Goal: Find specific page/section: Find specific page/section

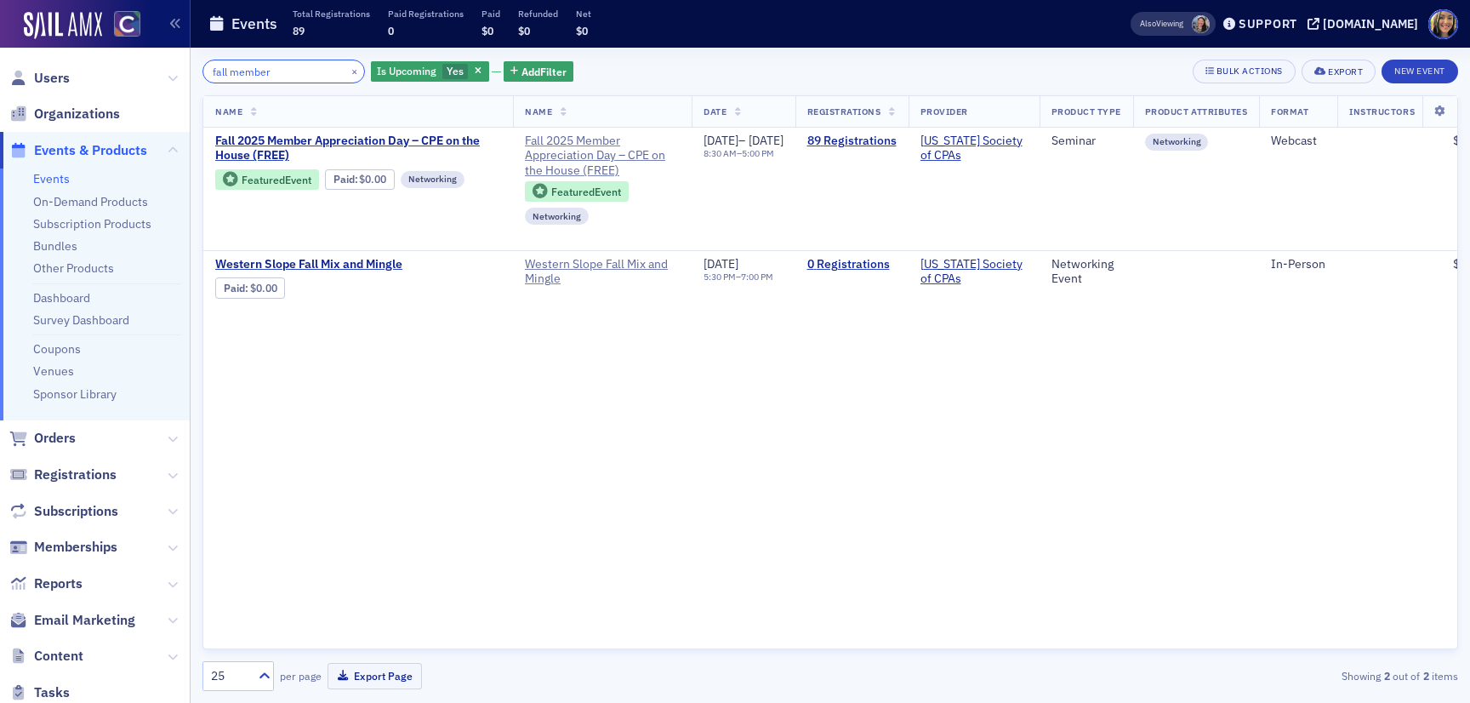
click at [262, 75] on input "fall member" at bounding box center [283, 72] width 162 height 24
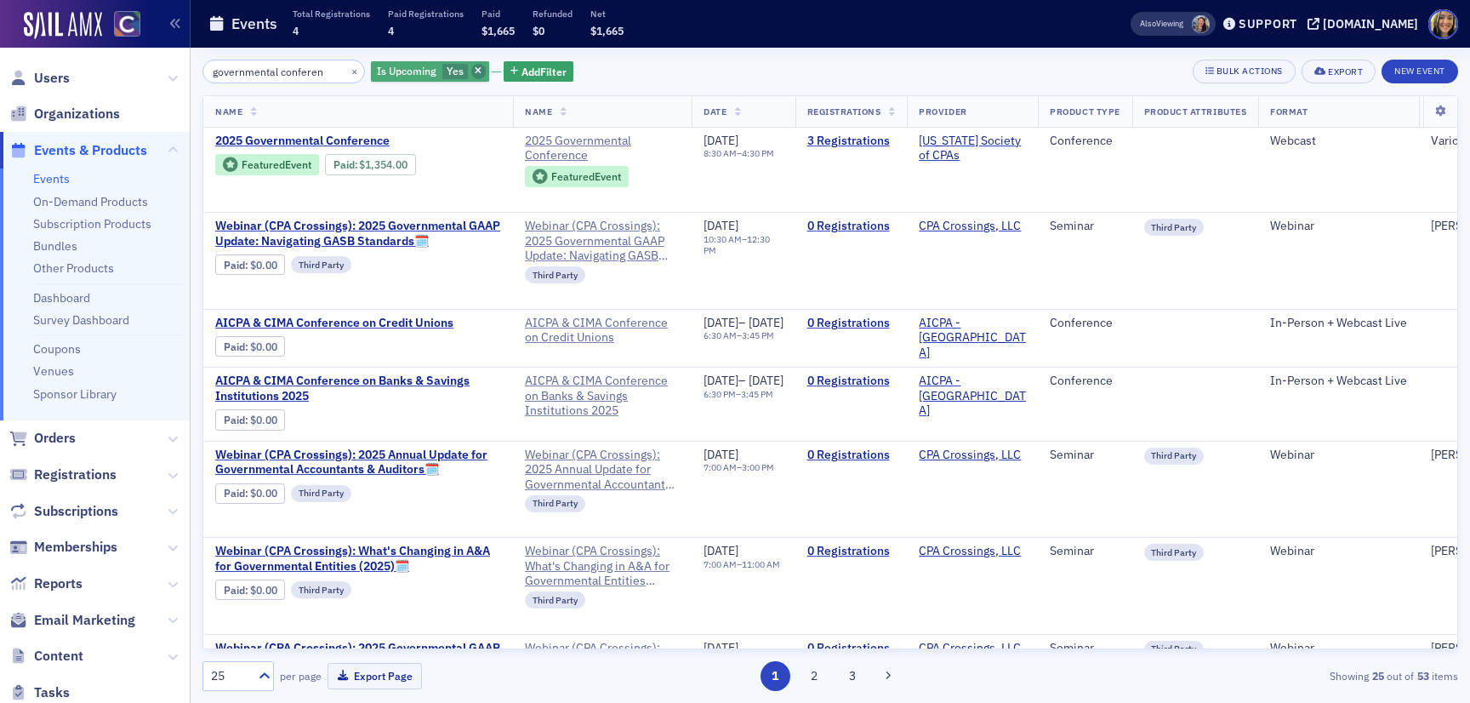
click at [475, 72] on icon "button" at bounding box center [478, 71] width 7 height 9
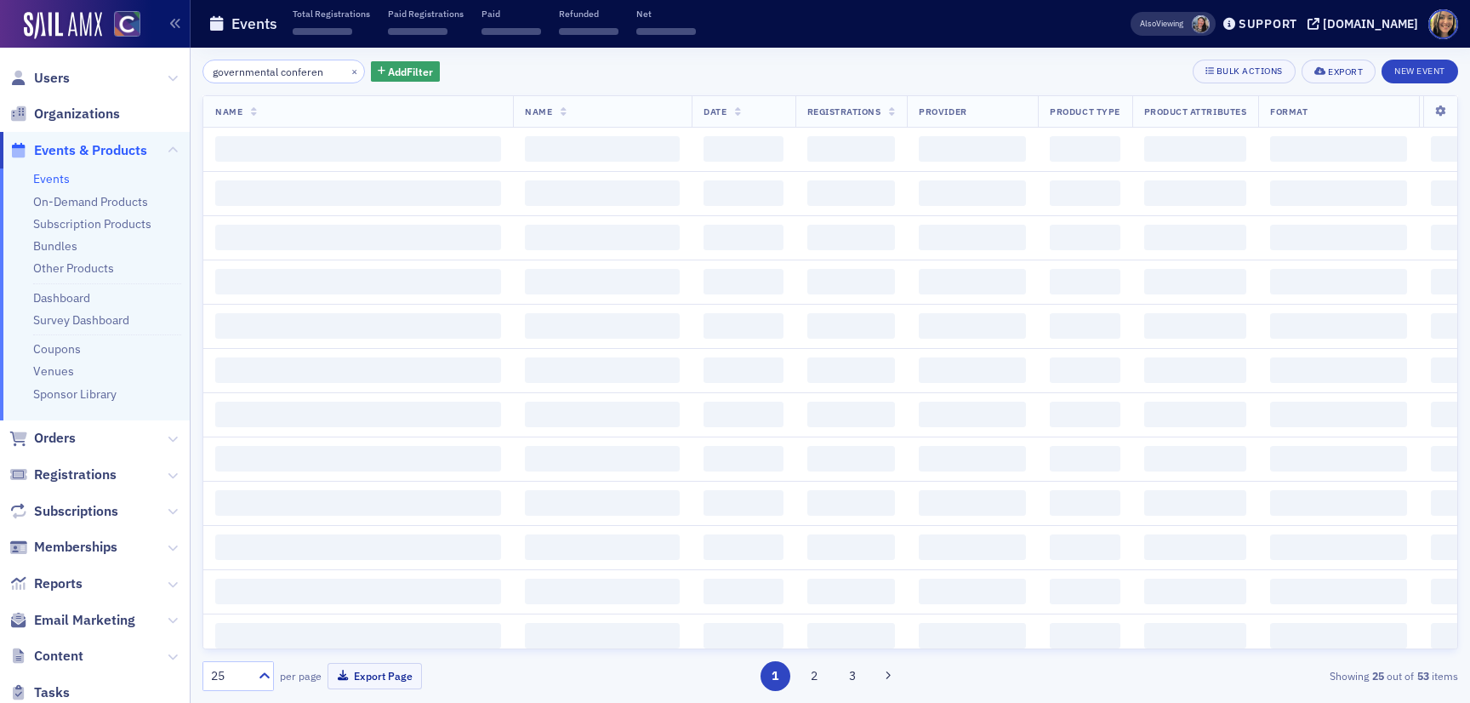
click at [263, 84] on div "governmental conferen × Add Filter Bulk Actions Export New Event Name Name Date…" at bounding box center [829, 375] width 1255 height 631
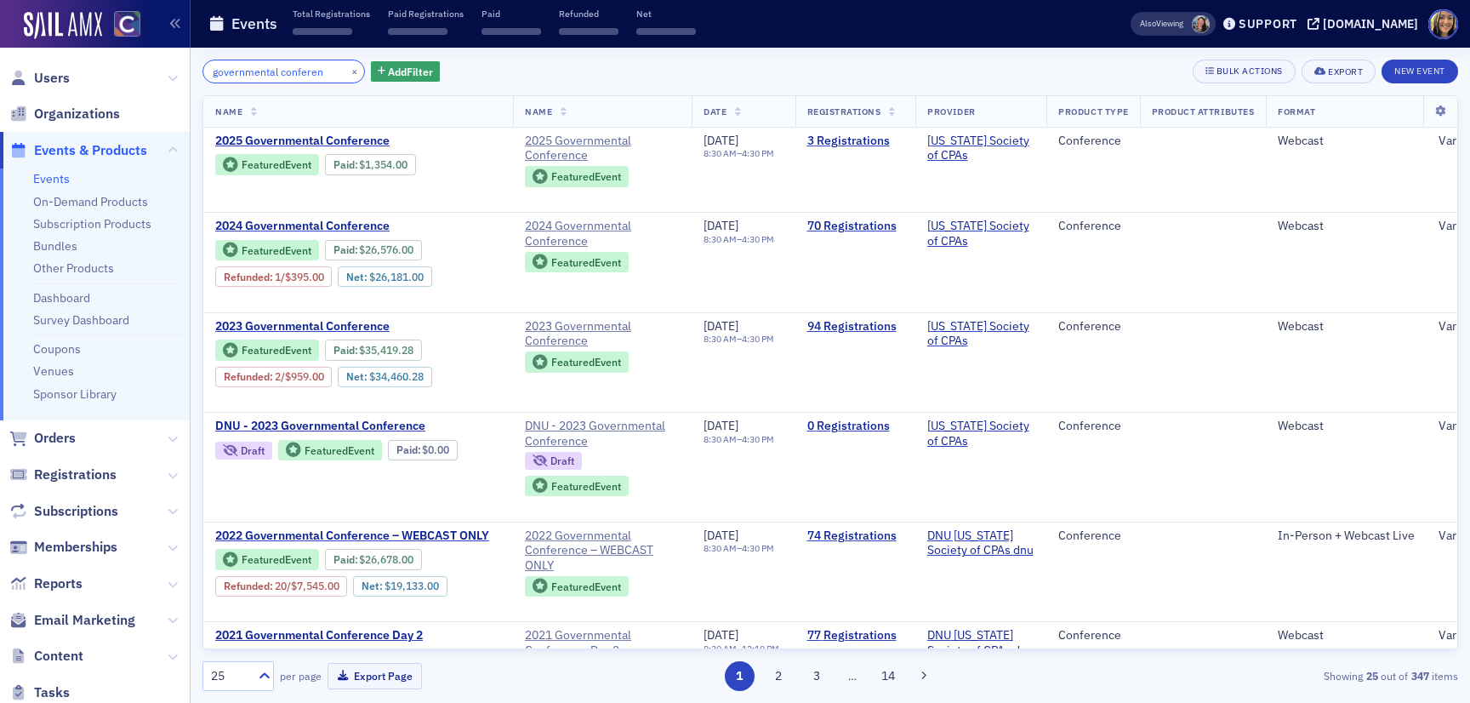
click at [273, 77] on input "governmental conferen" at bounding box center [283, 72] width 162 height 24
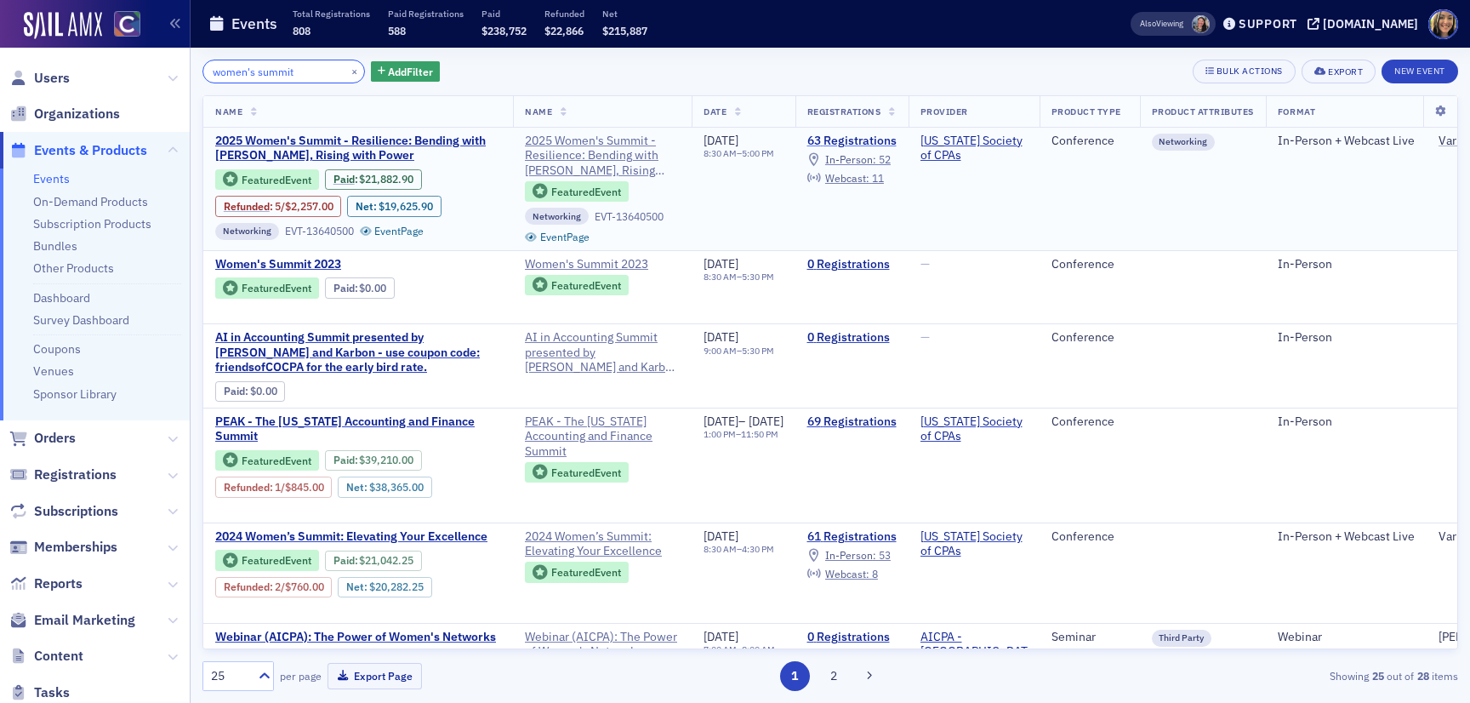
type input "women's summit"
click at [876, 137] on link "63 Registrations" at bounding box center [851, 141] width 89 height 15
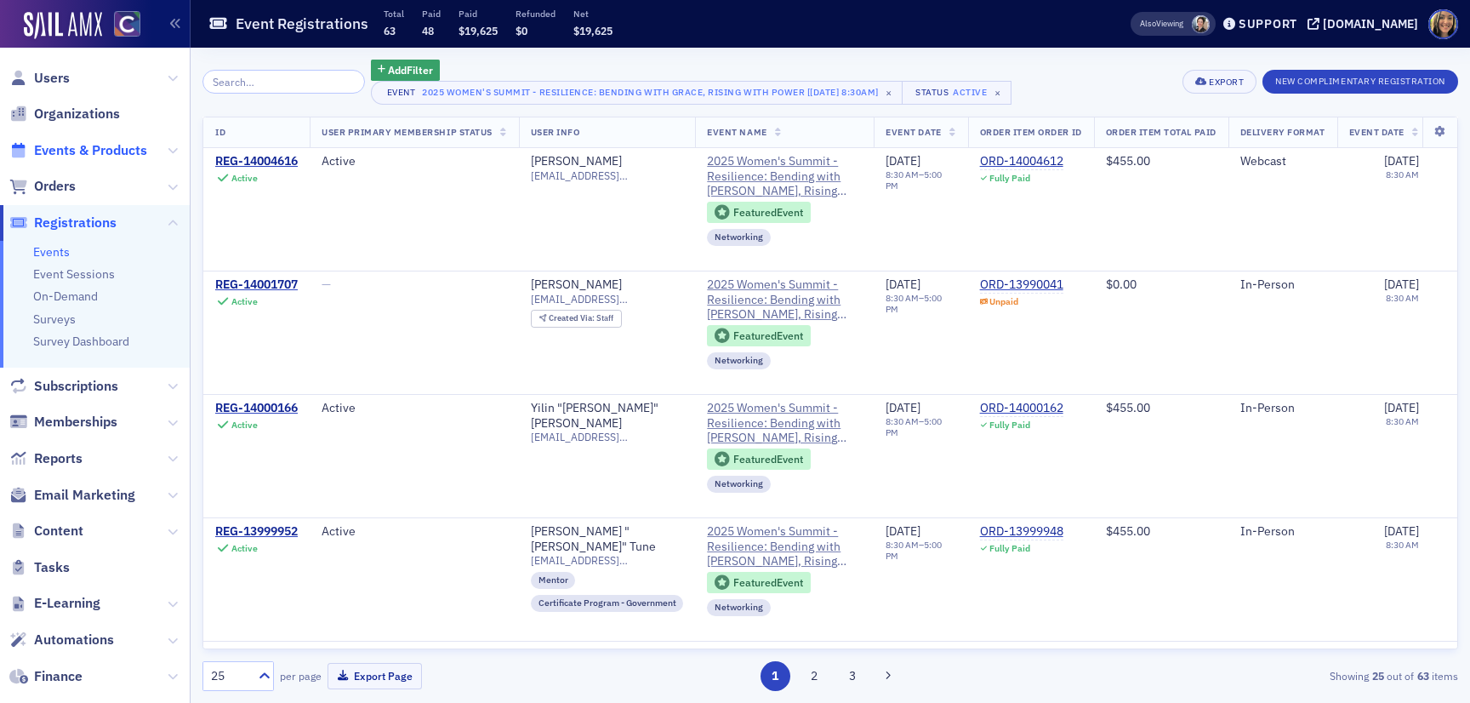
click at [65, 150] on span "Events & Products" at bounding box center [90, 150] width 113 height 19
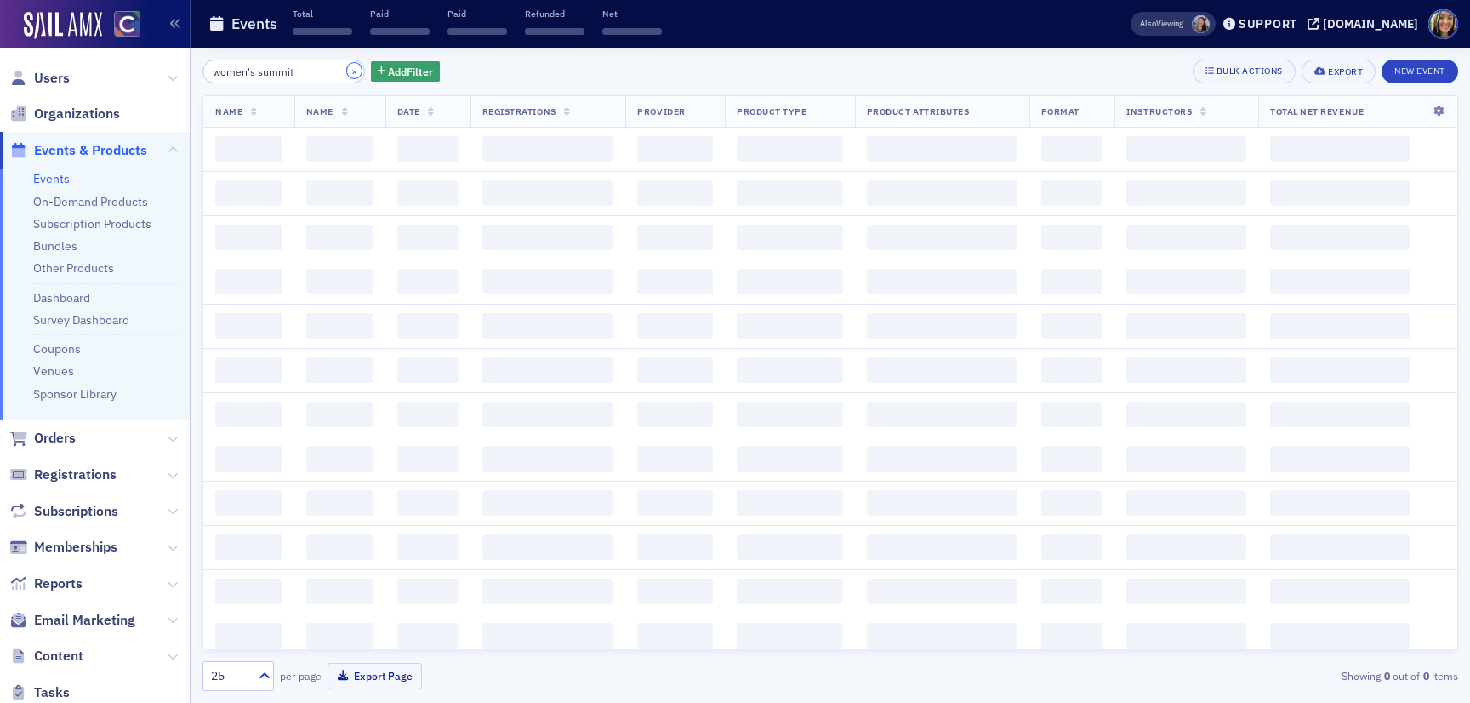
click at [347, 74] on button "×" at bounding box center [354, 70] width 15 height 15
click at [329, 74] on input "search" at bounding box center [283, 72] width 162 height 24
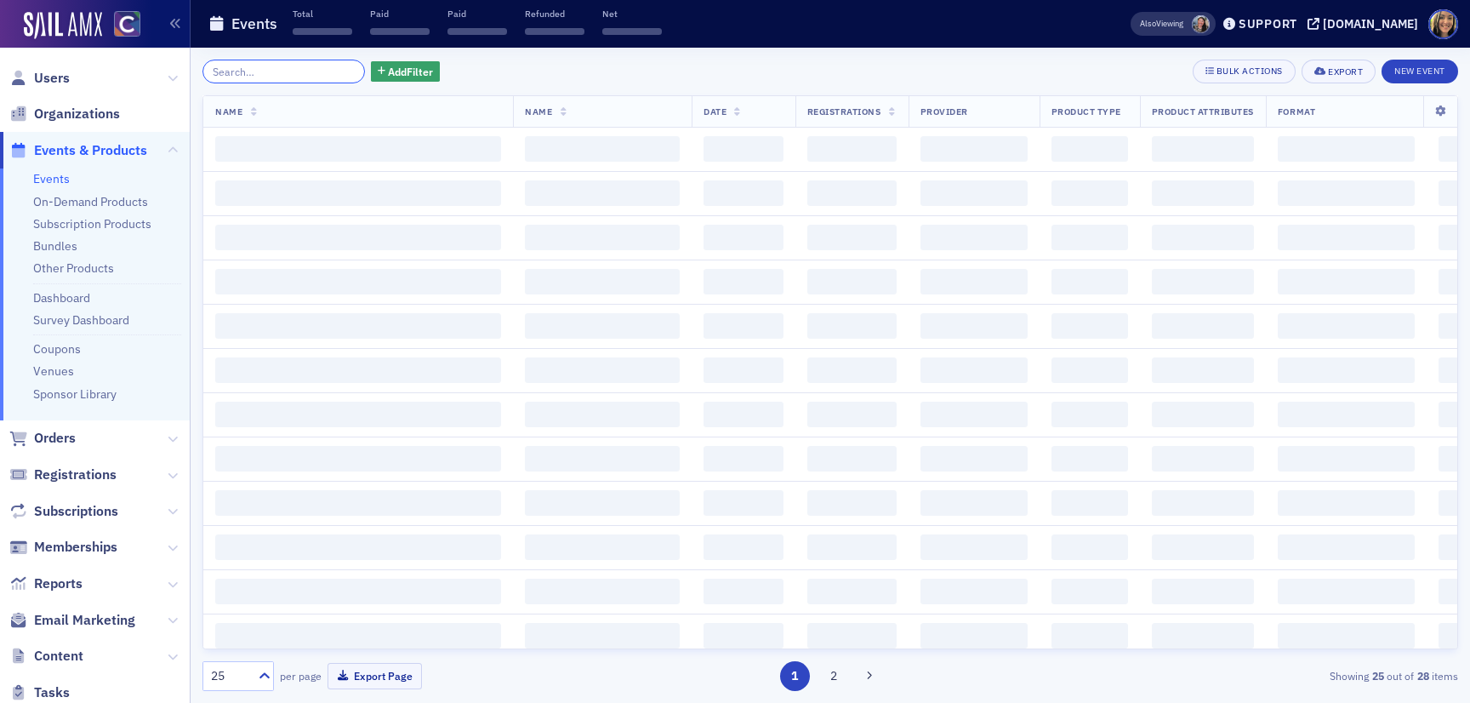
click at [329, 74] on input "search" at bounding box center [283, 72] width 162 height 24
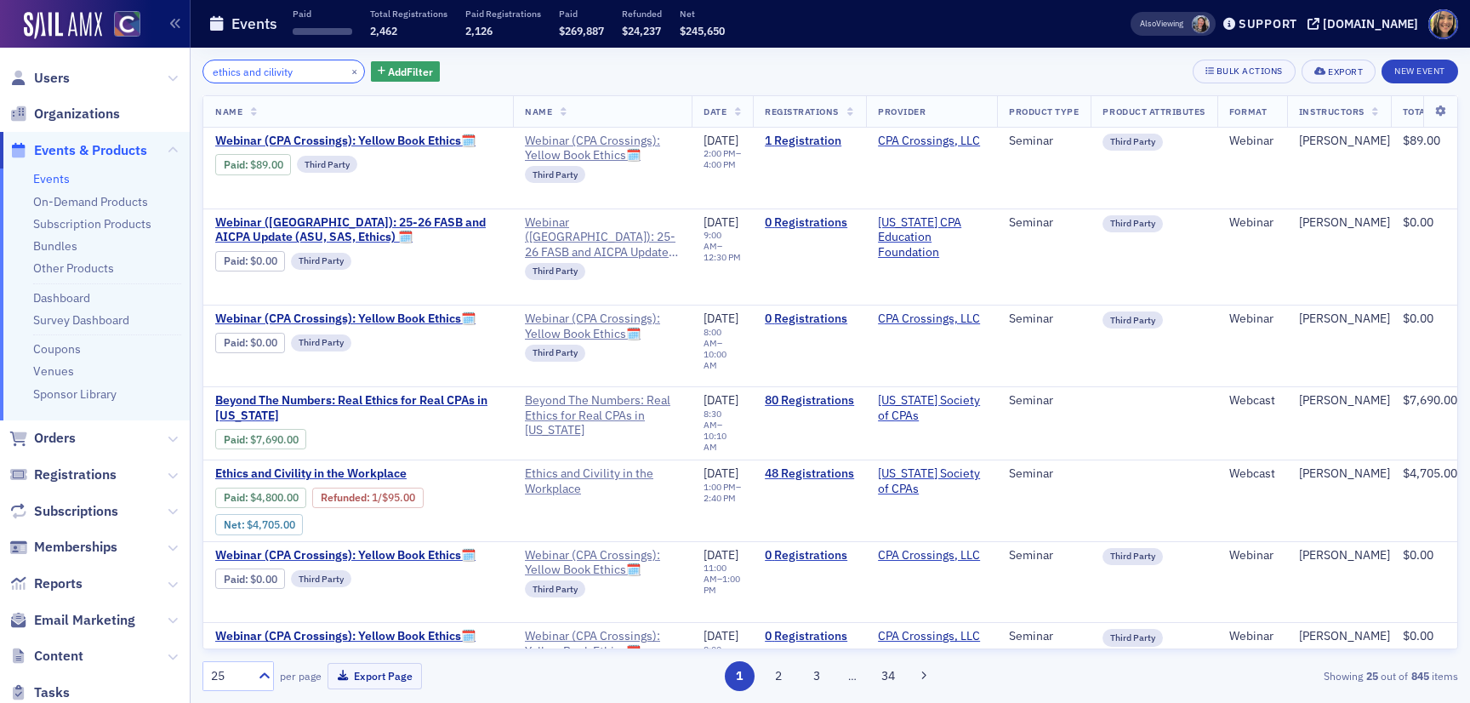
click at [301, 71] on input "ethics and cilivity" at bounding box center [283, 72] width 162 height 24
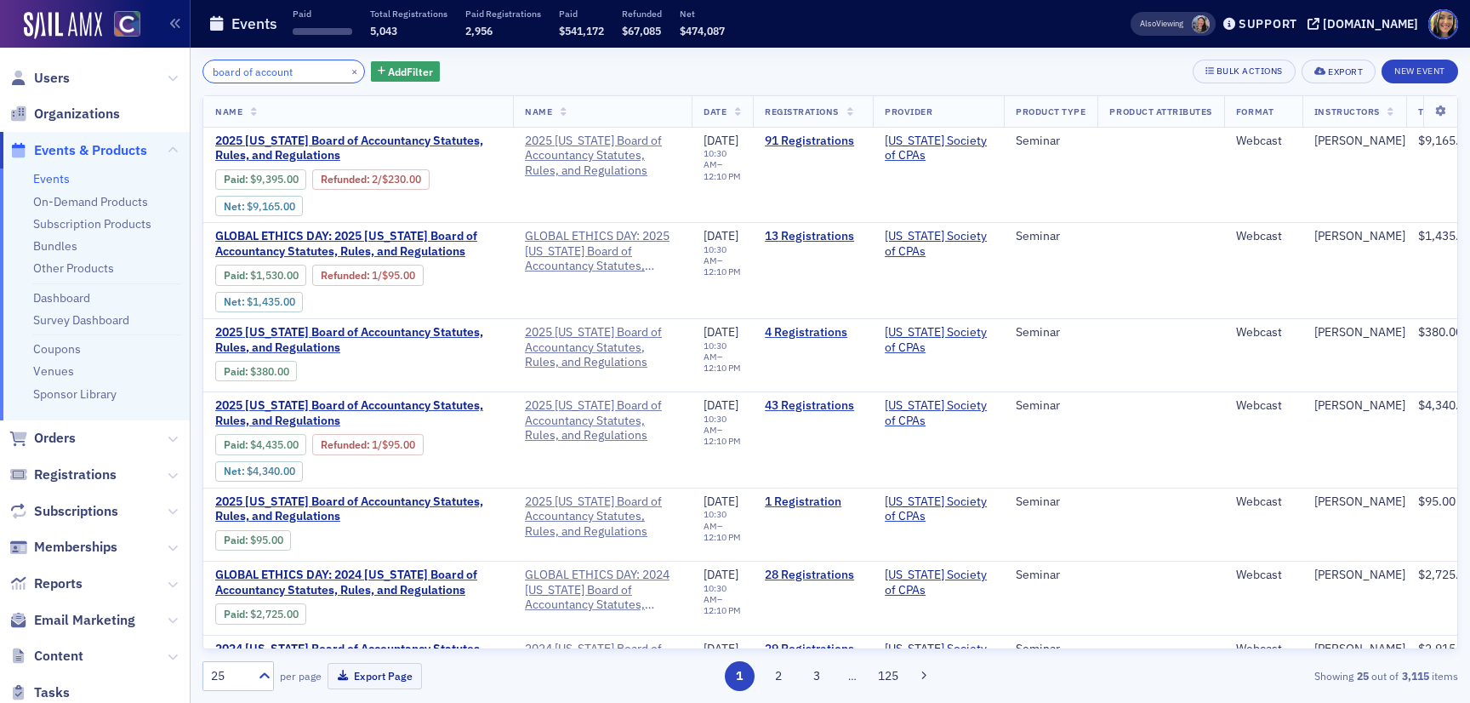
type input "board of account"
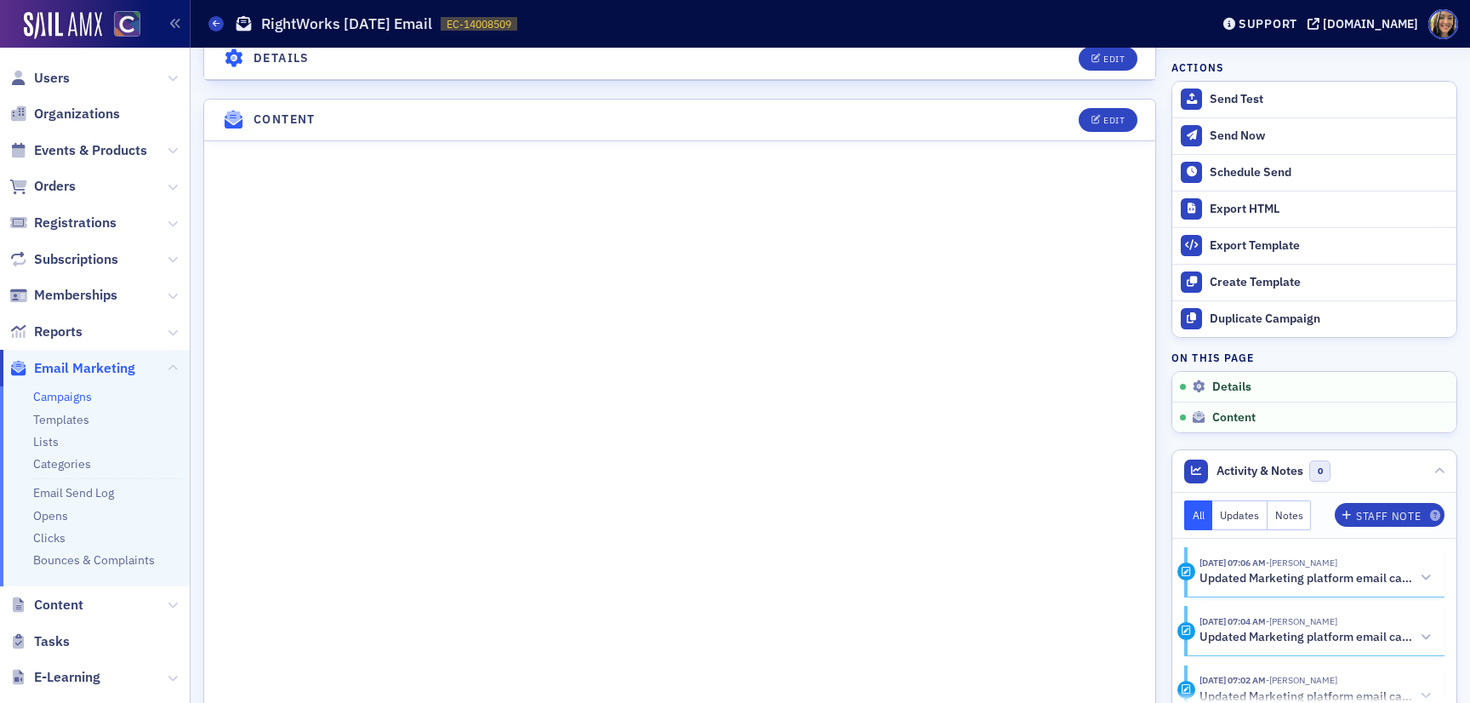
scroll to position [246, 0]
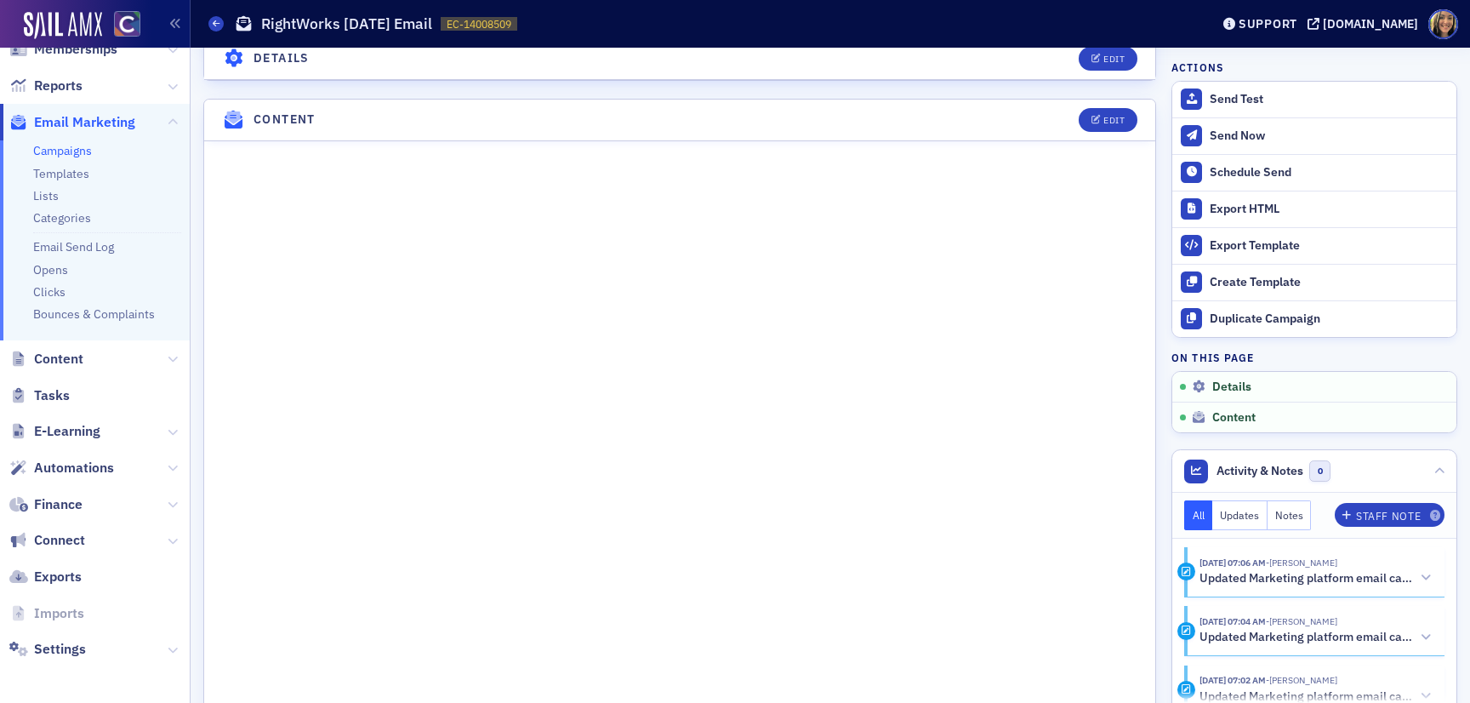
click at [60, 372] on span "Content" at bounding box center [95, 358] width 190 height 37
click at [70, 350] on span "Content" at bounding box center [58, 359] width 49 height 19
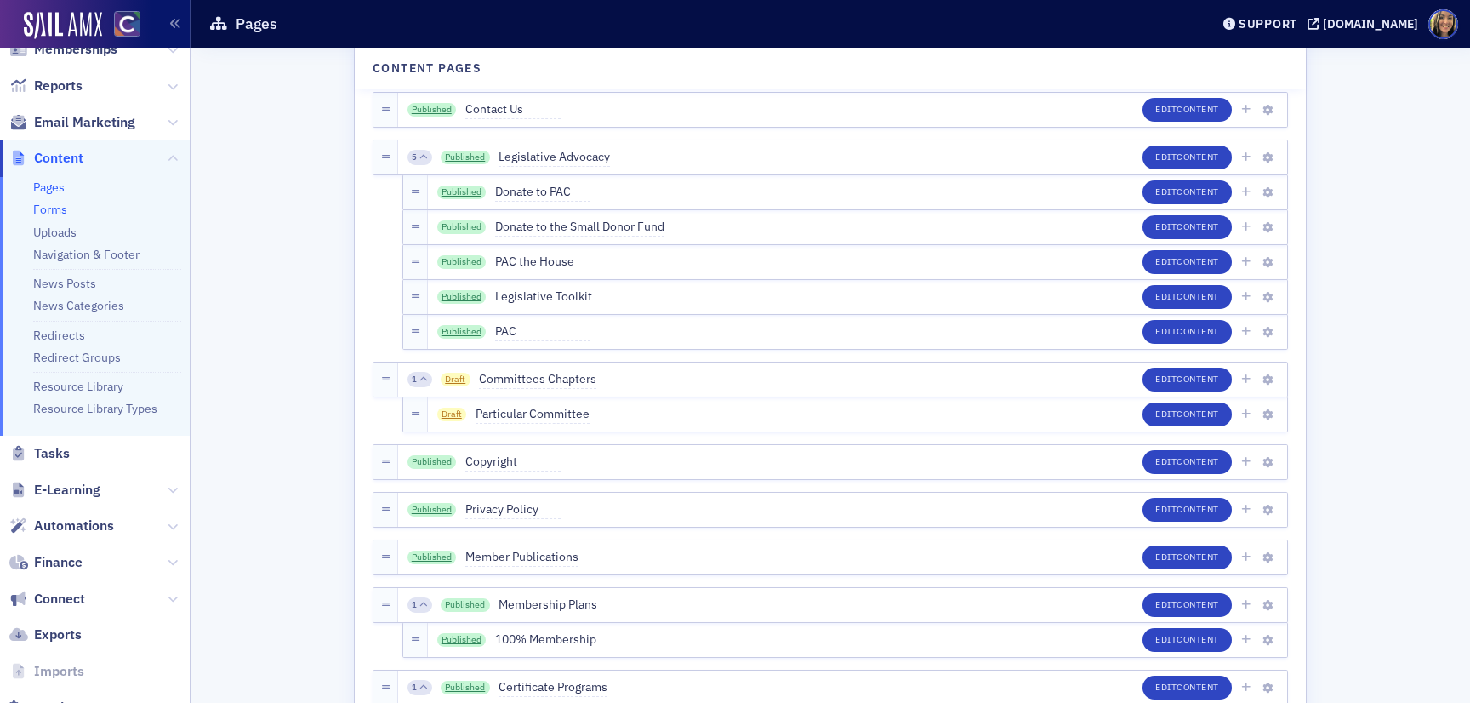
click at [54, 209] on link "Forms" at bounding box center [50, 209] width 34 height 15
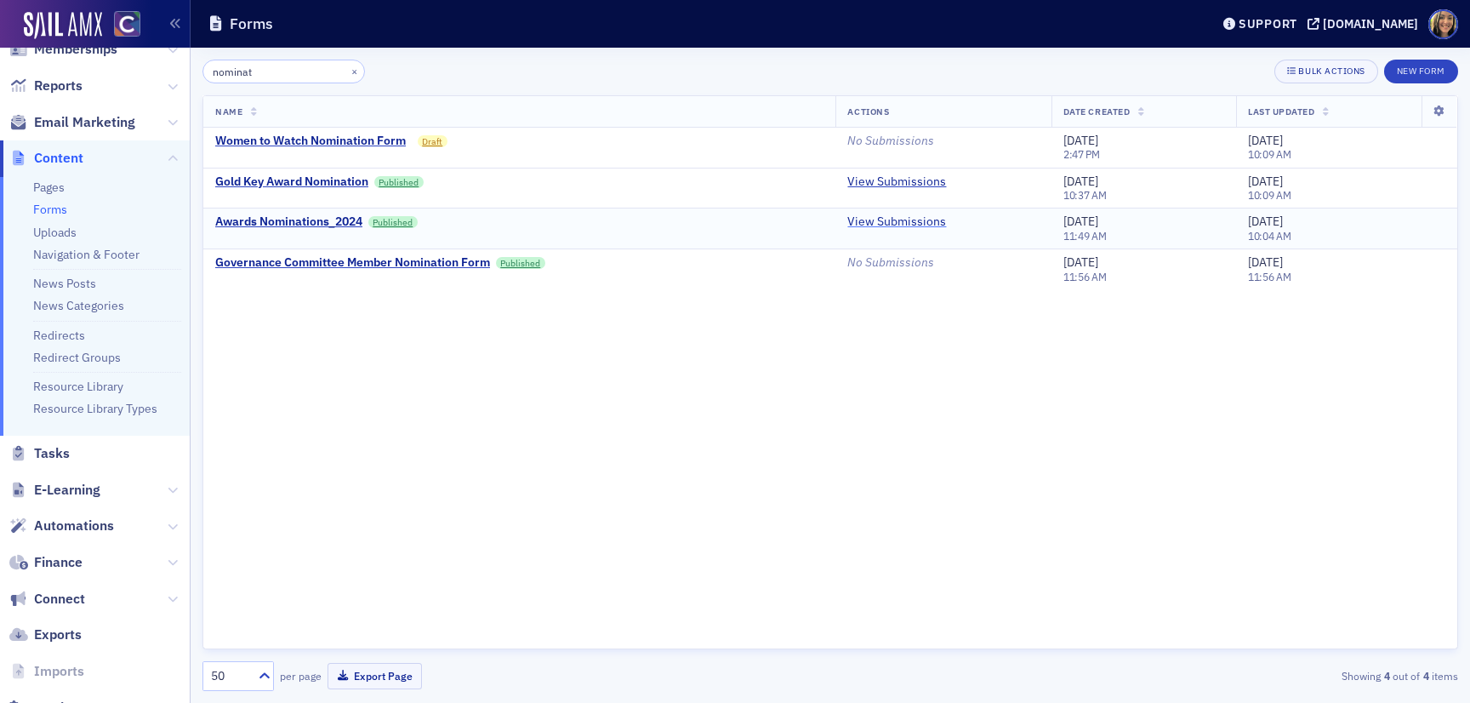
type input "nominat"
click at [910, 225] on link "View Submissions" at bounding box center [896, 221] width 99 height 15
